Goal: Task Accomplishment & Management: Manage account settings

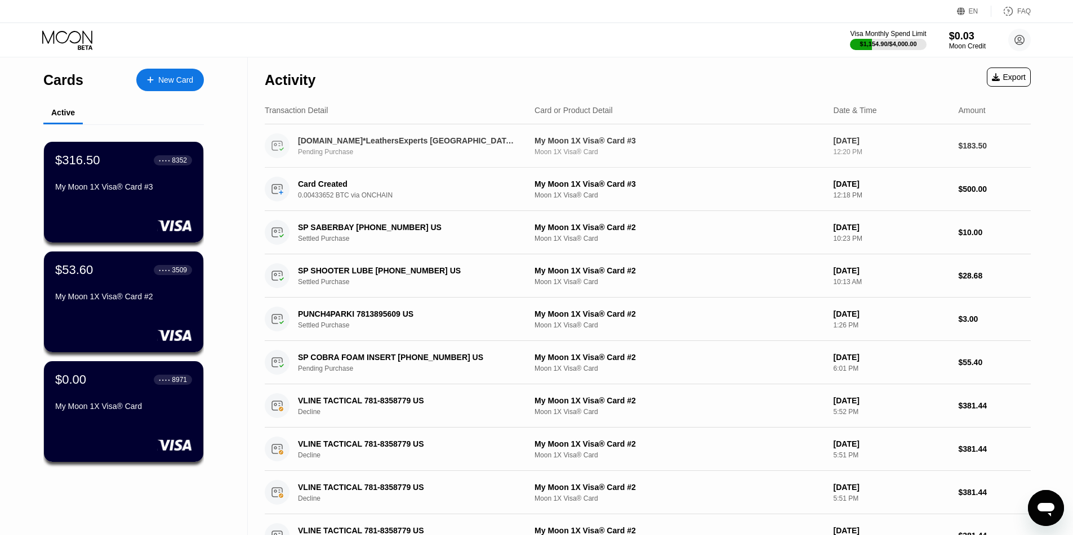
click at [422, 151] on div "Pending Purchase" at bounding box center [415, 152] width 235 height 8
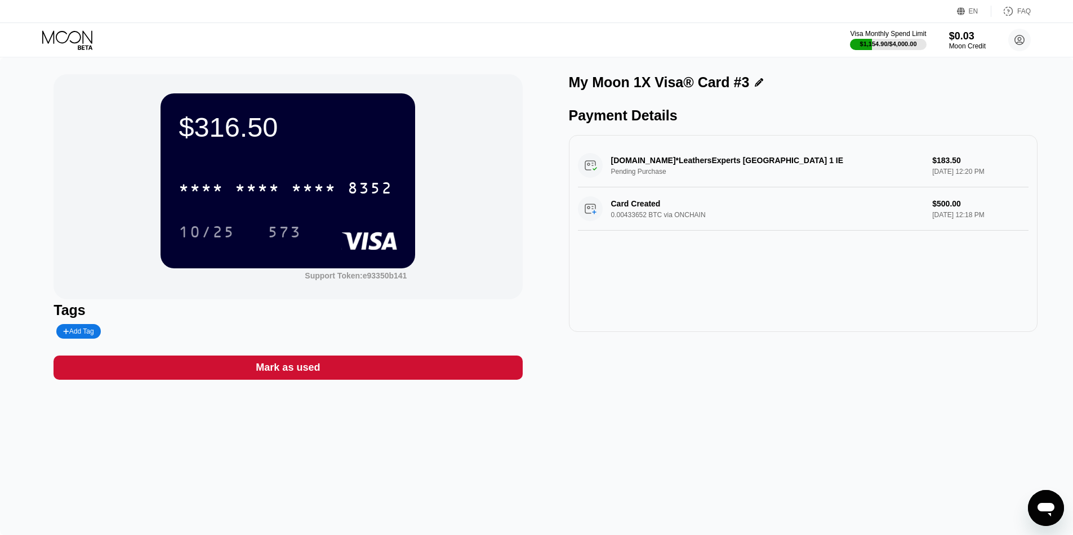
click at [656, 168] on div "Etsy.com*LeathersExperts Dublin 1 IE Pending Purchase $183.50 Aug 22, 2025 12:2…" at bounding box center [803, 165] width 450 height 43
click at [664, 161] on div "Etsy.com*LeathersExperts Dublin 1 IE Pending Purchase $183.50 Aug 22, 2025 12:2…" at bounding box center [803, 165] width 450 height 43
click at [783, 401] on div "$316.50 * * * * * * * * * * * * 8352 10/25 573 Support Token: e93350b141 Tags A…" at bounding box center [536, 296] width 1073 height 478
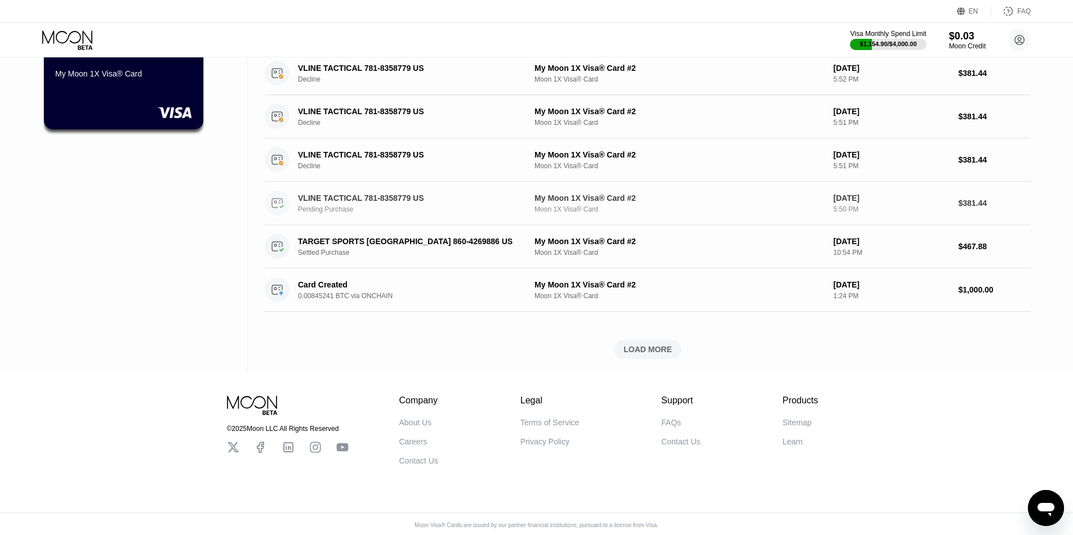
scroll to position [345, 0]
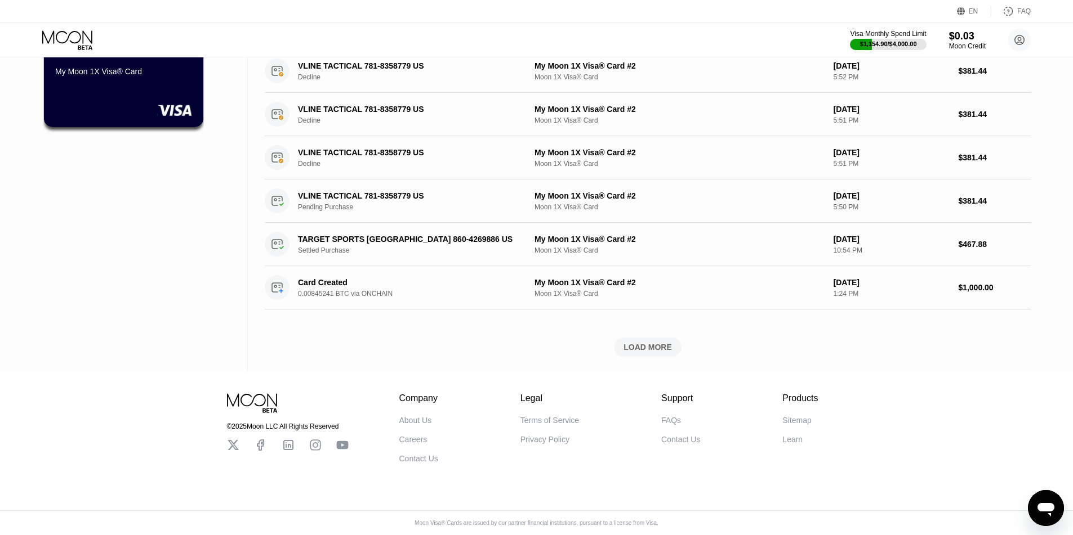
click at [680, 394] on div "Support" at bounding box center [680, 399] width 39 height 10
click at [685, 436] on div "Contact Us" at bounding box center [680, 439] width 39 height 9
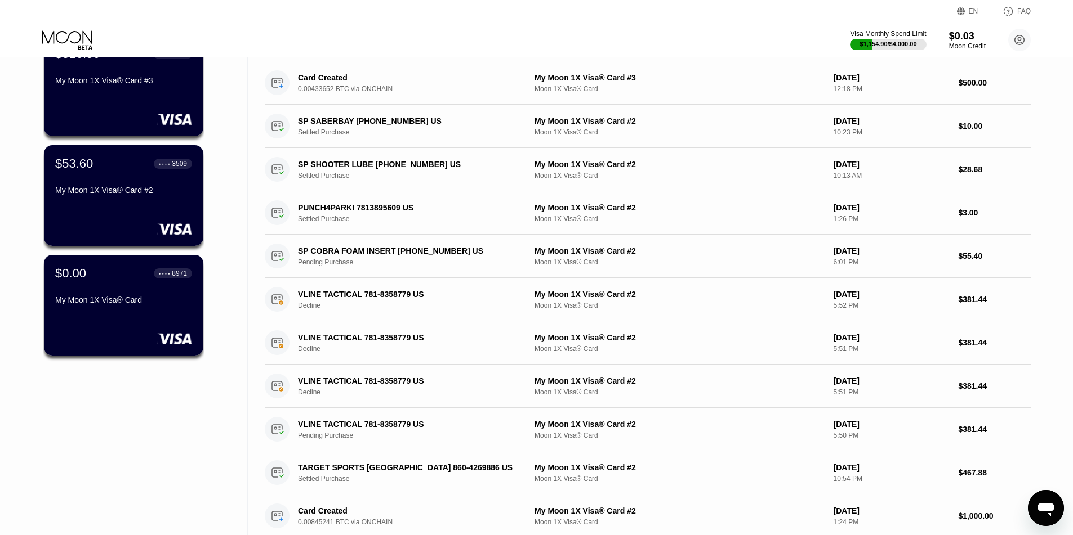
scroll to position [0, 0]
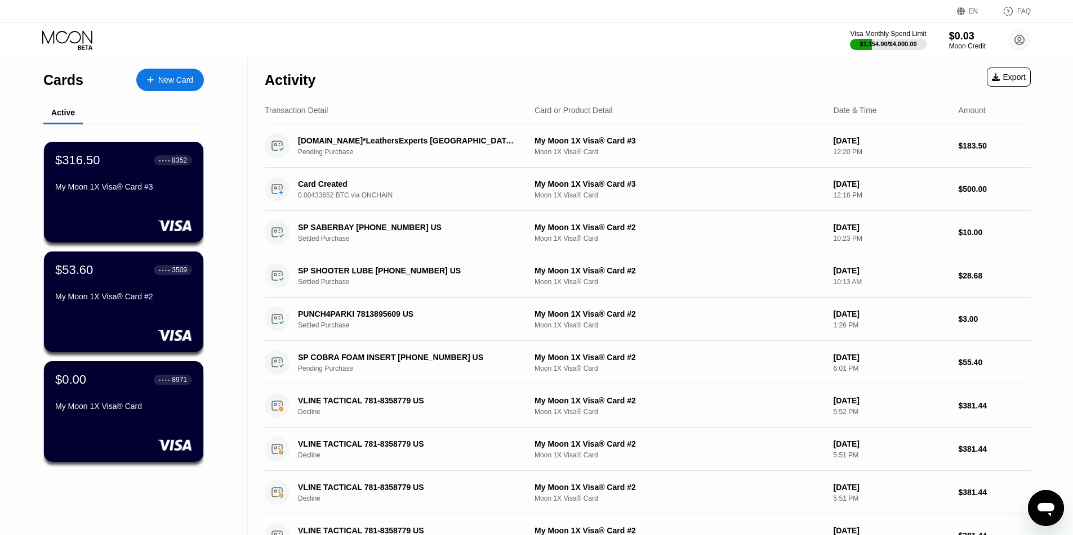
click at [541, 40] on div "Visa Monthly Spend Limit $1,154.90 / $4,000.00 $0.03 Moon Credit chuck.mcallist…" at bounding box center [536, 40] width 1073 height 34
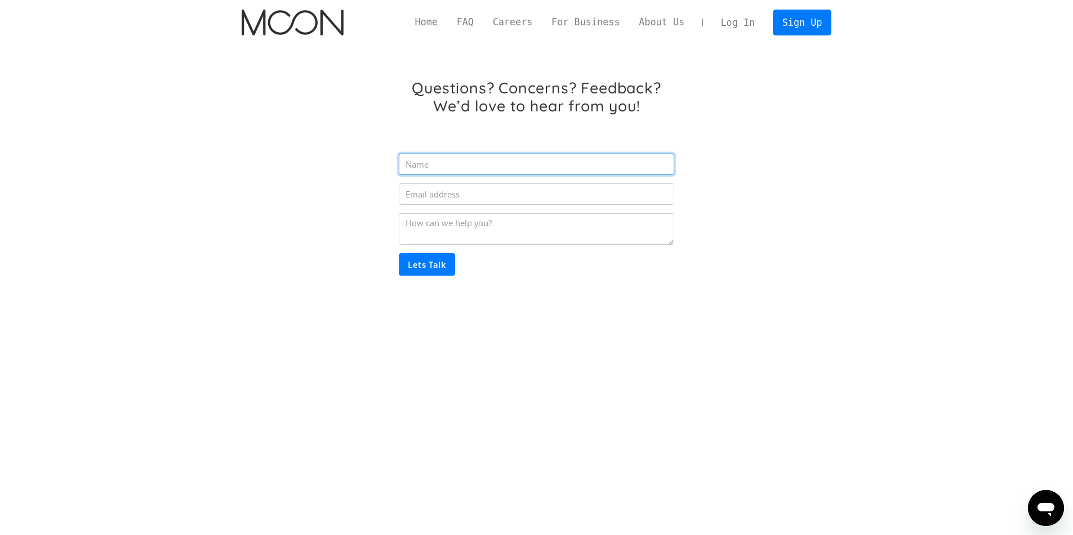
click at [519, 168] on input "Email Form" at bounding box center [536, 164] width 275 height 21
click at [233, 226] on div "Questions? Concerns? Feedback? We’d love to hear from you! Lets Talk Thank you!…" at bounding box center [536, 198] width 623 height 307
click at [270, 331] on div "Questions? Concerns? Feedback? We’d love to hear from you! Lets Talk Thank you!…" at bounding box center [537, 198] width 590 height 307
click at [732, 25] on link "Log In" at bounding box center [737, 22] width 53 height 25
